Goal: Task Accomplishment & Management: Use online tool/utility

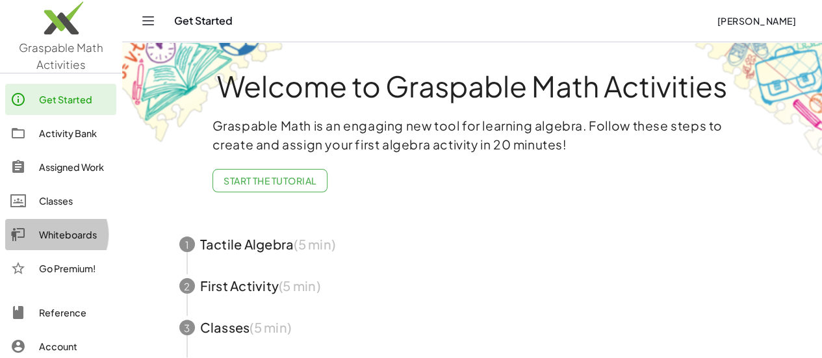
click at [53, 240] on div "Whiteboards" at bounding box center [75, 235] width 72 height 16
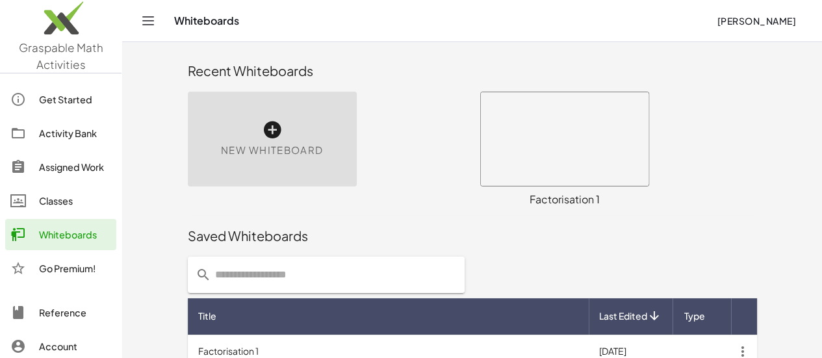
scroll to position [58, 0]
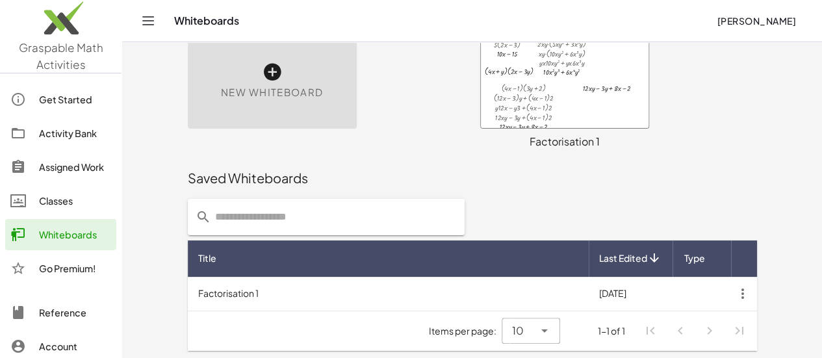
click at [262, 75] on icon at bounding box center [272, 72] width 21 height 21
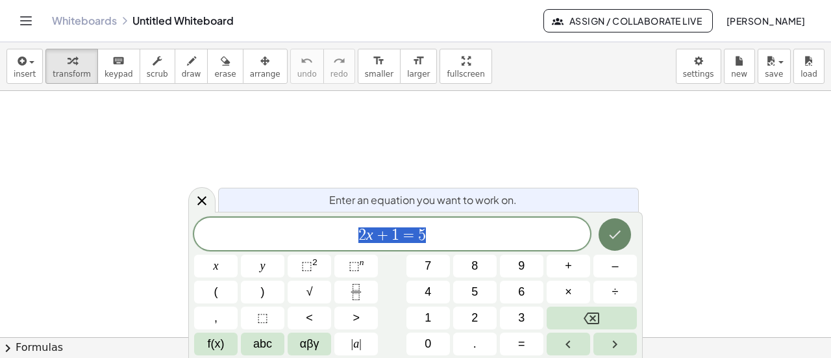
click at [615, 236] on icon "Done" at bounding box center [616, 235] width 12 height 8
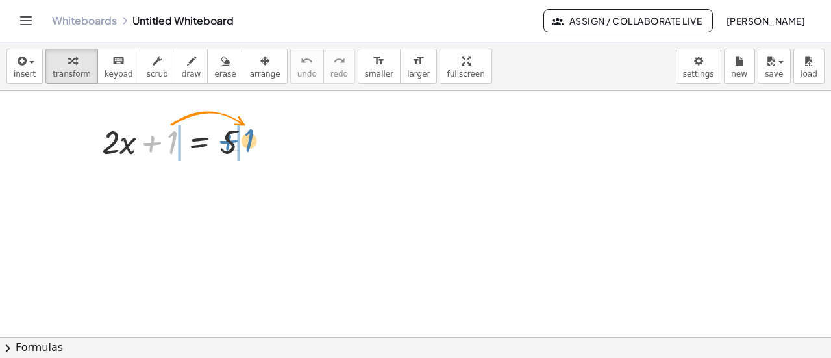
drag, startPoint x: 170, startPoint y: 144, endPoint x: 247, endPoint y: 142, distance: 76.7
click at [247, 142] on div at bounding box center [180, 141] width 171 height 44
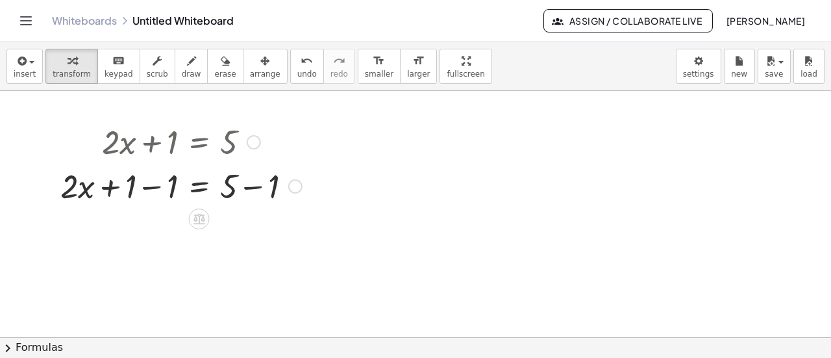
click at [140, 188] on div at bounding box center [181, 185] width 255 height 44
click at [140, 188] on div at bounding box center [201, 185] width 213 height 44
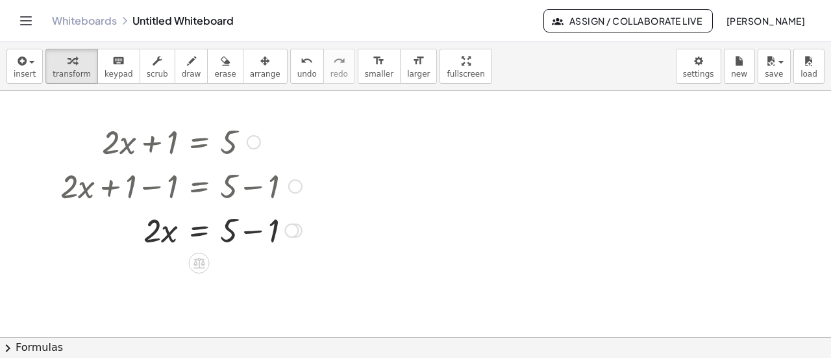
click at [249, 232] on div at bounding box center [181, 229] width 255 height 44
click at [199, 231] on div "· 2 · x = 5 + − 1" at bounding box center [199, 231] width 0 height 0
drag, startPoint x: 150, startPoint y: 233, endPoint x: 239, endPoint y: 233, distance: 89.0
click at [239, 233] on div at bounding box center [181, 229] width 255 height 44
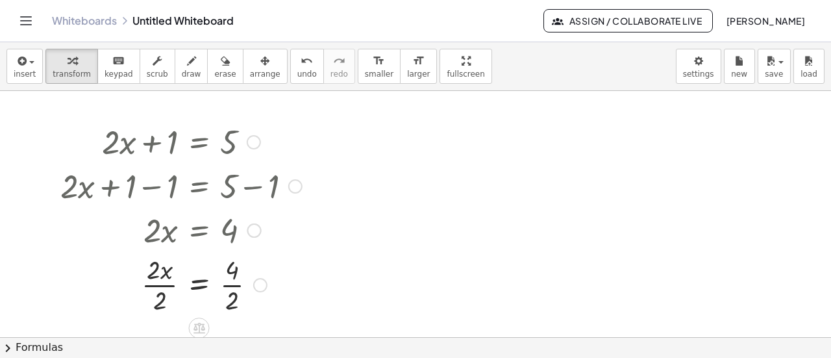
click at [161, 289] on div at bounding box center [181, 283] width 255 height 65
click at [238, 286] on div at bounding box center [181, 283] width 255 height 65
click at [238, 286] on div at bounding box center [181, 283] width 255 height 43
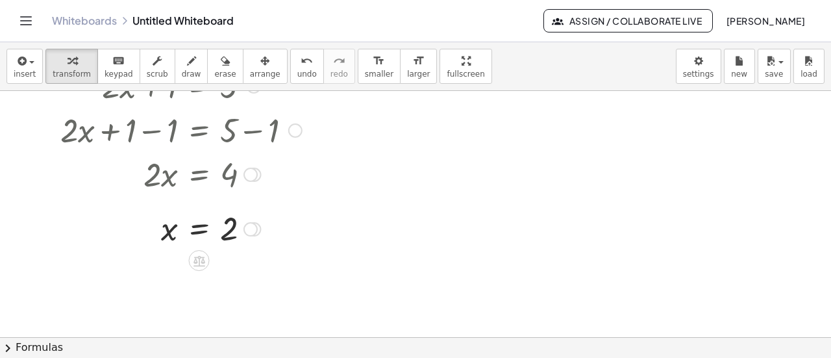
scroll to position [56, 0]
